Goal: Task Accomplishment & Management: Manage account settings

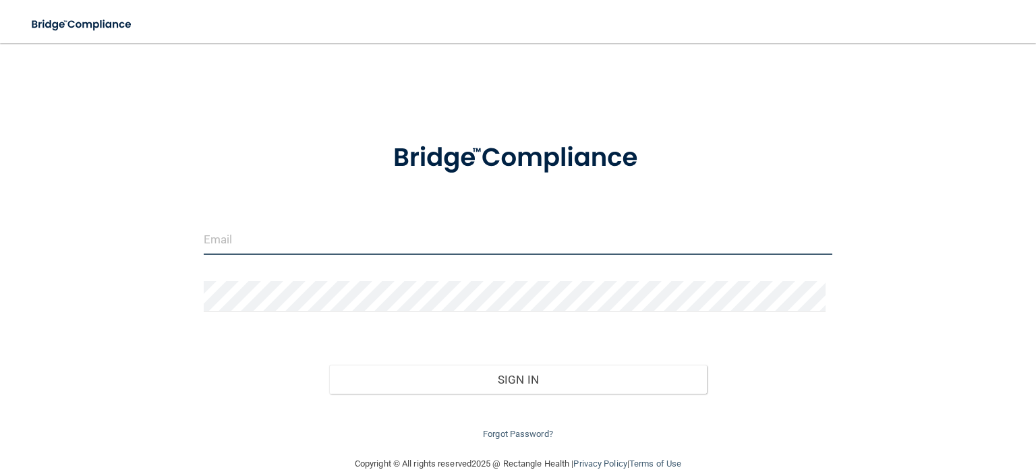
click at [252, 238] on input "email" at bounding box center [518, 240] width 629 height 30
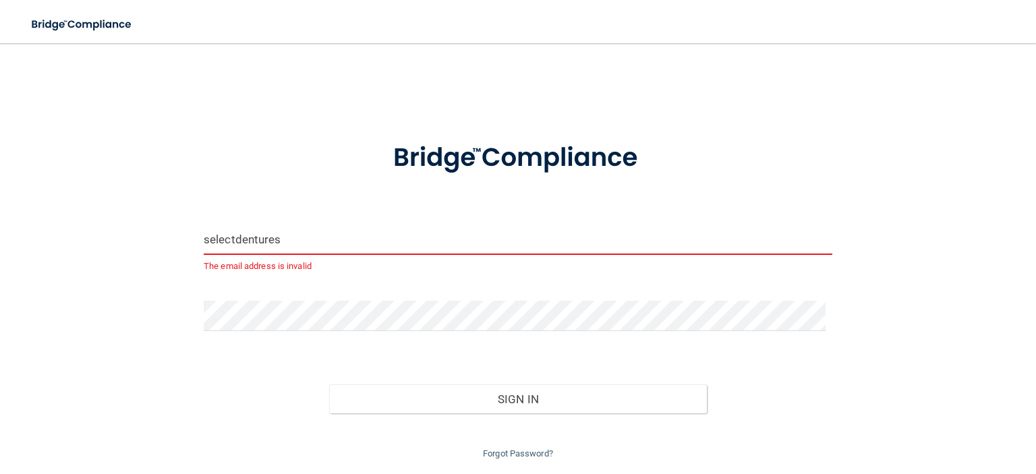
click at [297, 237] on input "selectdentures" at bounding box center [518, 240] width 629 height 30
type input "[EMAIL_ADDRESS][DOMAIN_NAME]"
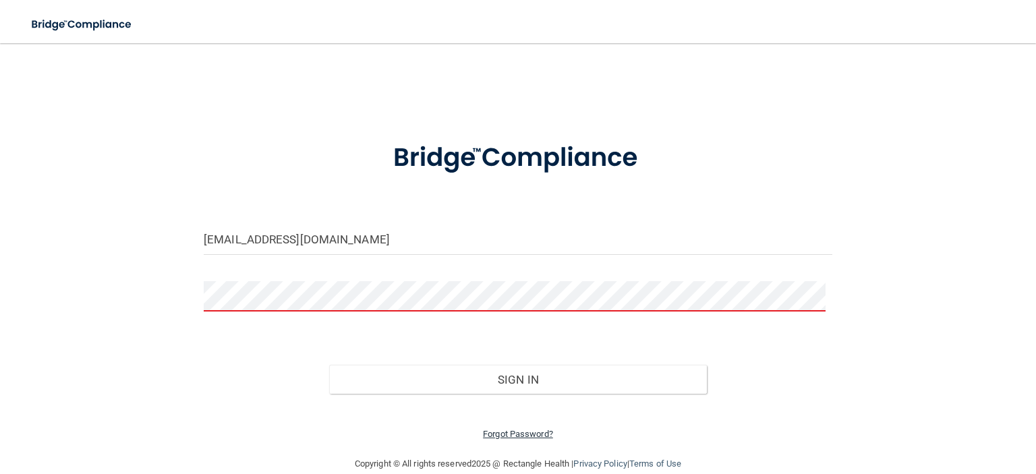
click at [513, 434] on link "Forgot Password?" at bounding box center [518, 434] width 70 height 10
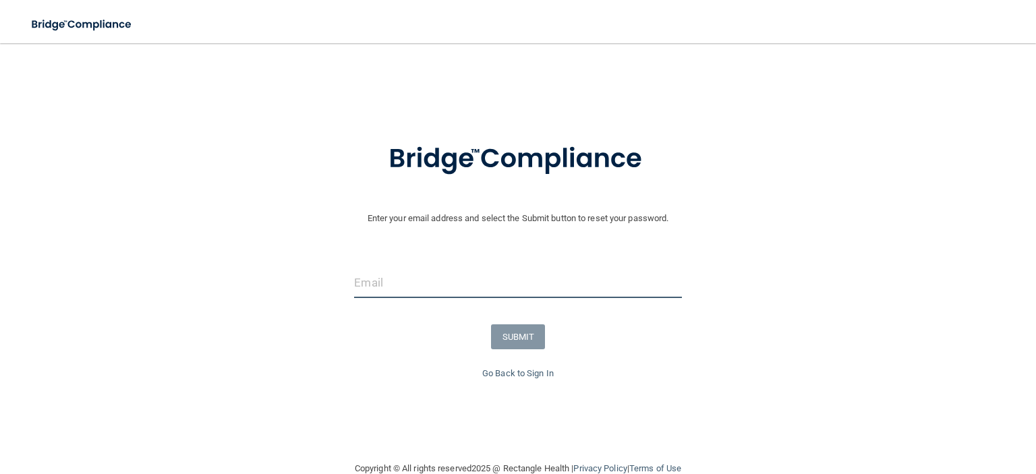
click at [380, 287] on input "email" at bounding box center [517, 283] width 327 height 30
type input "[EMAIL_ADDRESS][DOMAIN_NAME]"
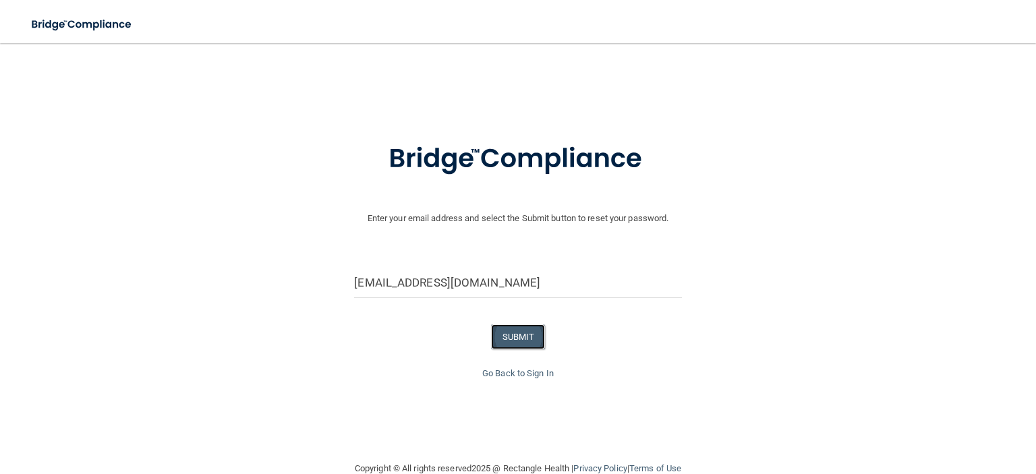
click at [527, 339] on button "SUBMIT" at bounding box center [518, 336] width 55 height 25
